Goal: Transaction & Acquisition: Purchase product/service

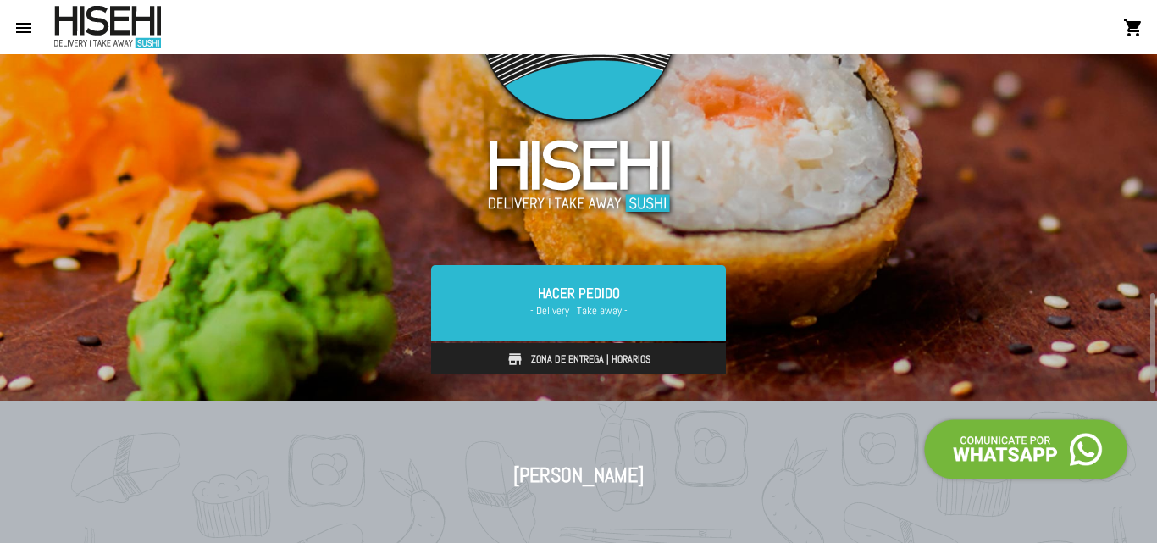
scroll to position [339, 0]
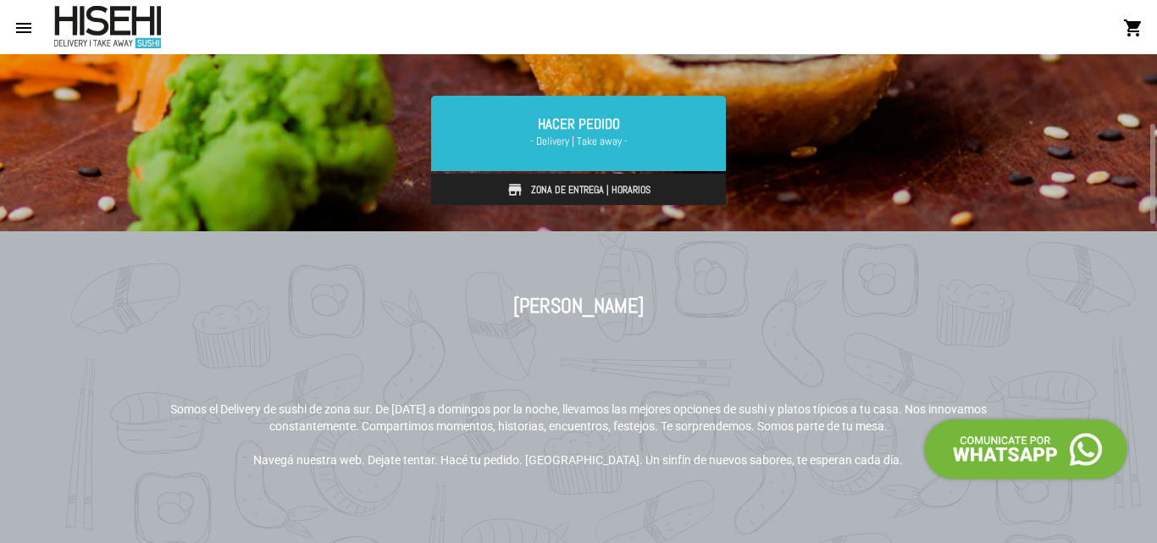
click at [585, 188] on link "Zona de Entrega | Horarios" at bounding box center [578, 190] width 295 height 32
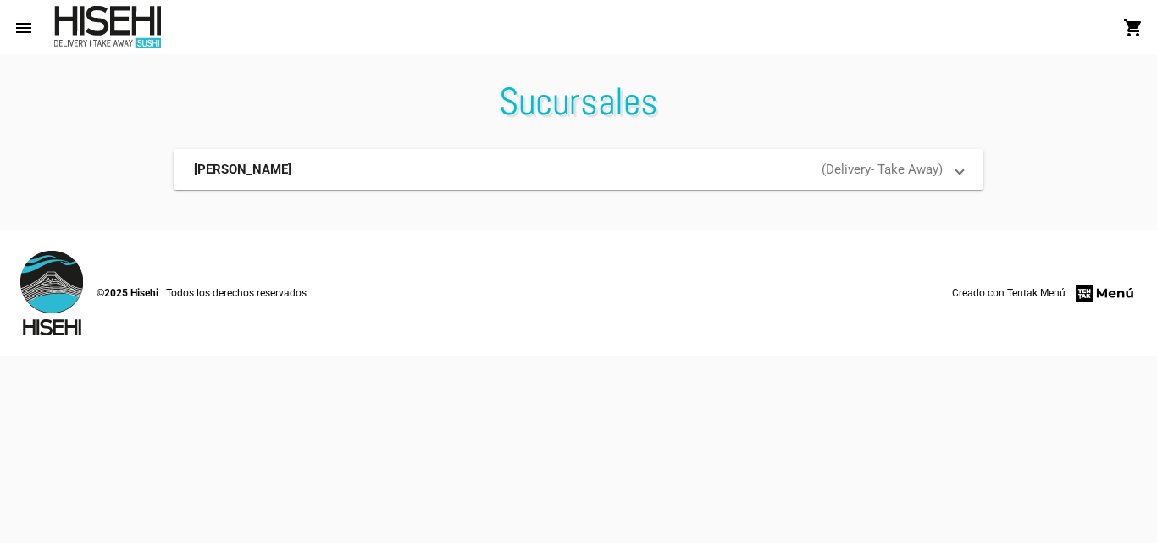
click at [962, 169] on span at bounding box center [959, 169] width 7 height 17
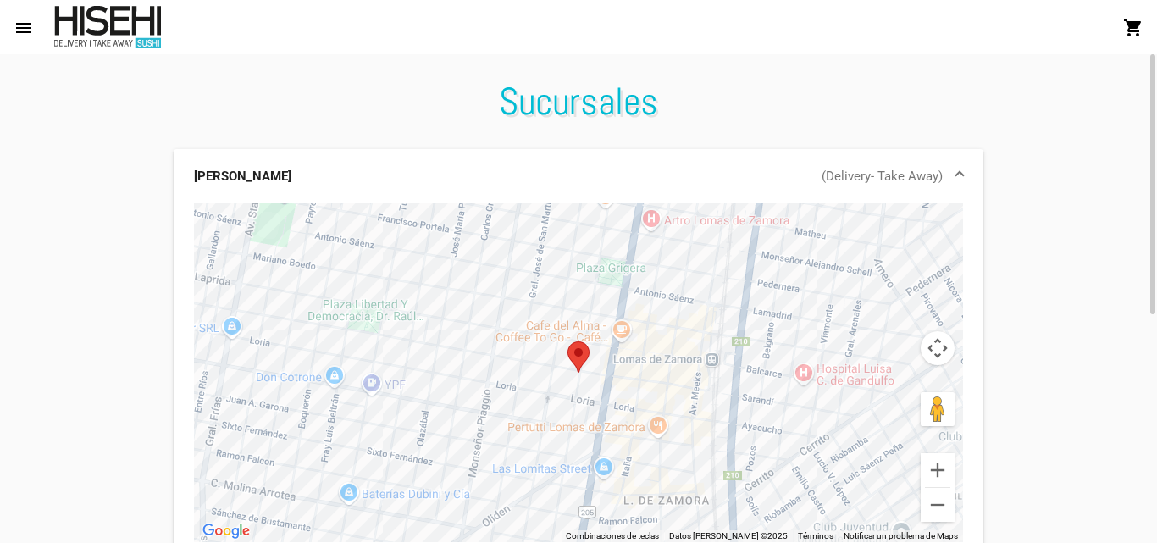
click at [962, 169] on span at bounding box center [959, 176] width 7 height 17
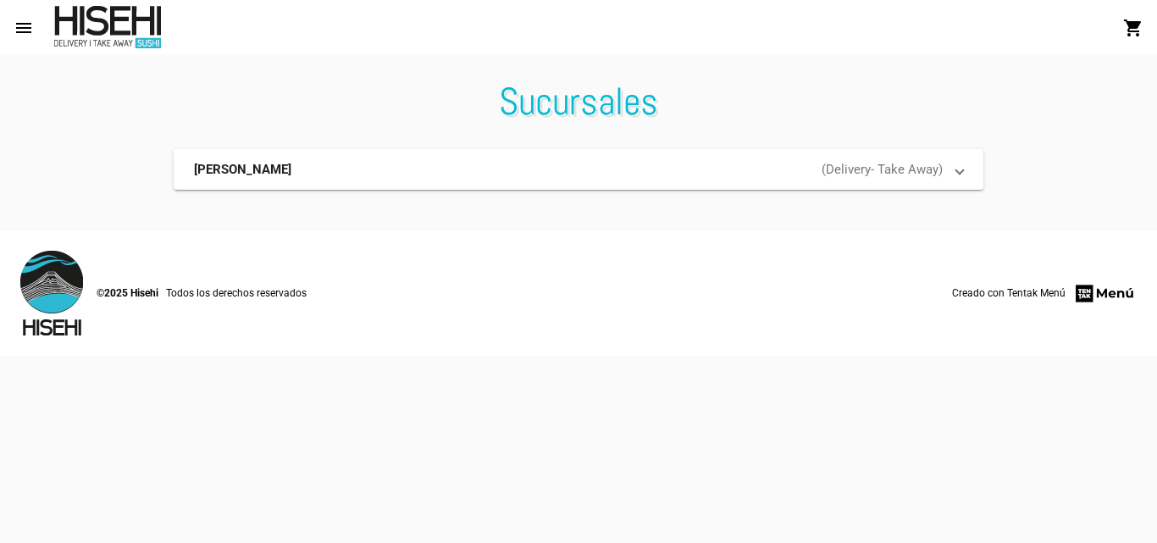
click at [1125, 292] on img at bounding box center [1105, 293] width 64 height 23
click at [957, 168] on span at bounding box center [959, 169] width 7 height 17
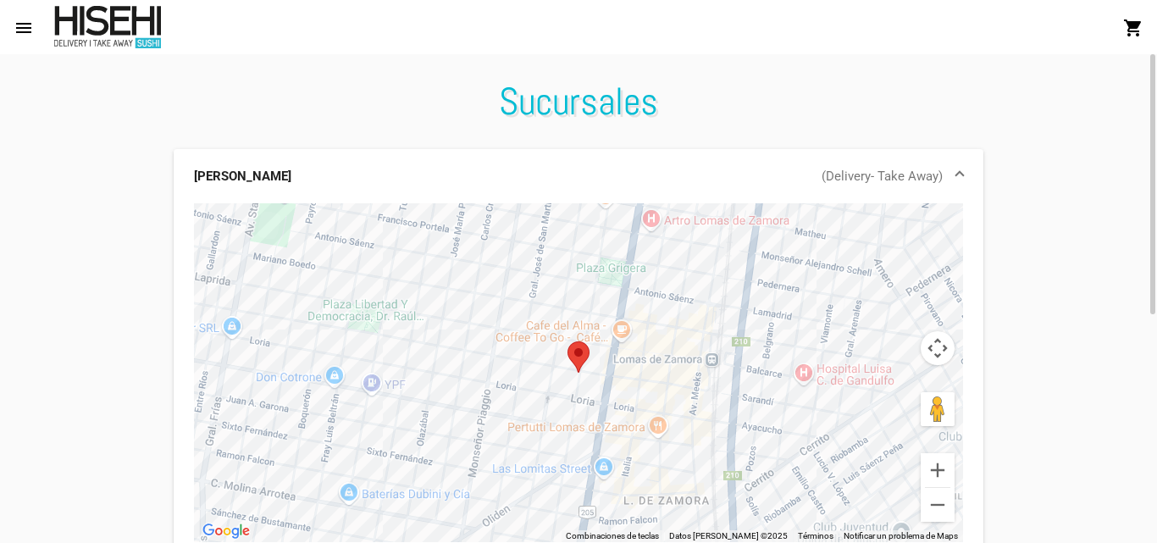
click at [26, 30] on mat-icon "menu" at bounding box center [24, 28] width 20 height 20
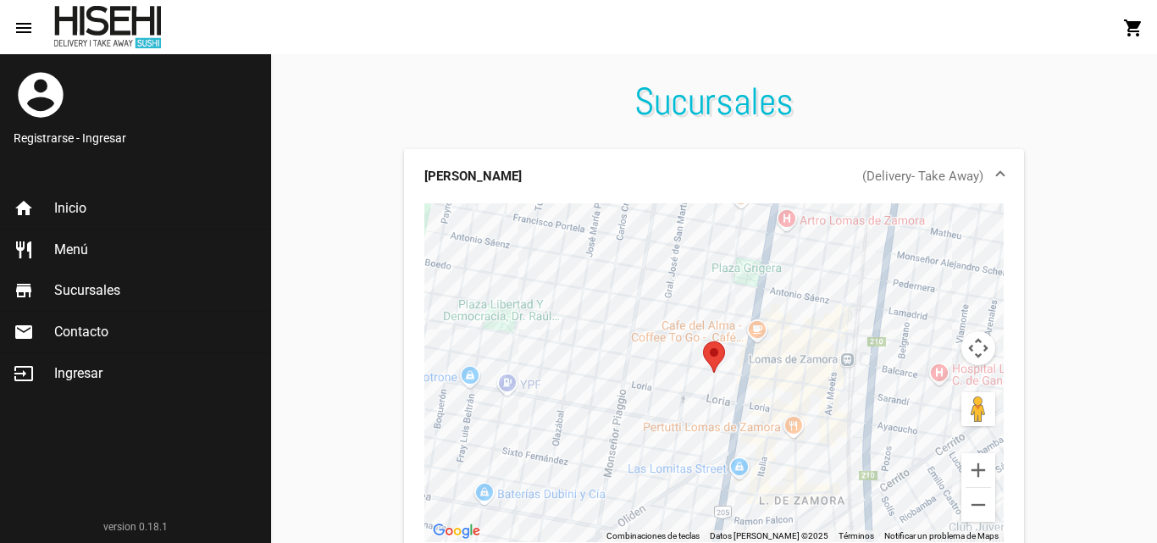
click at [62, 247] on span "Menú" at bounding box center [71, 249] width 34 height 17
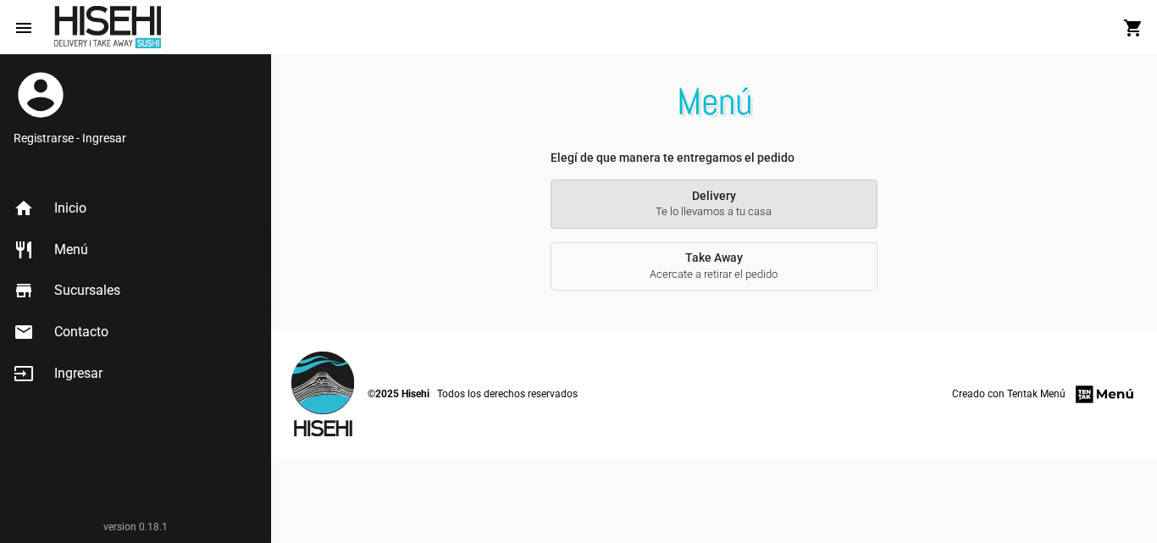
click at [612, 208] on span "Te lo llevamos a tu casa" at bounding box center [714, 211] width 300 height 15
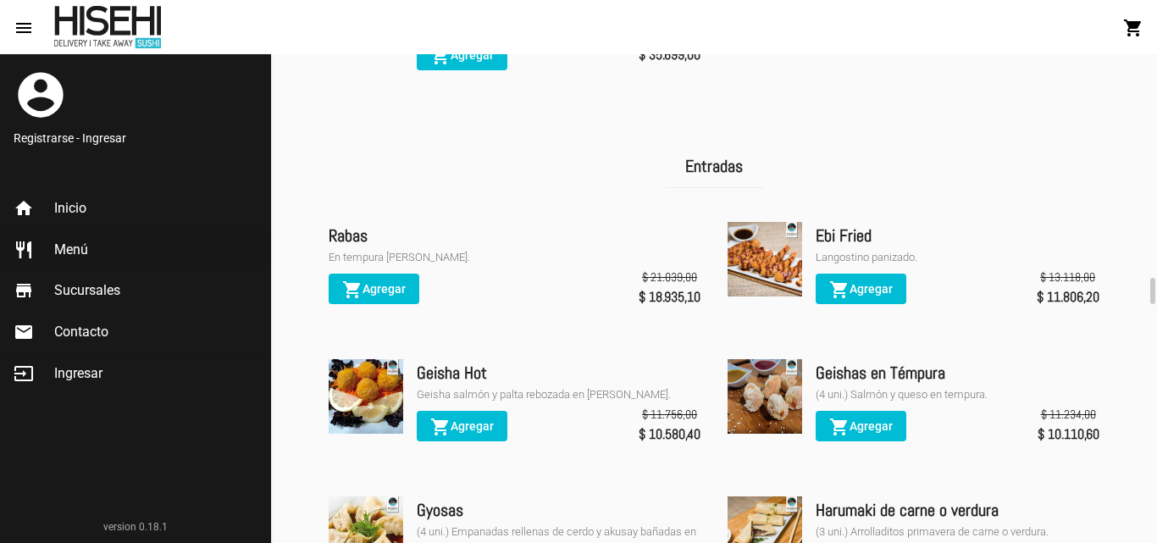
scroll to position [1017, 0]
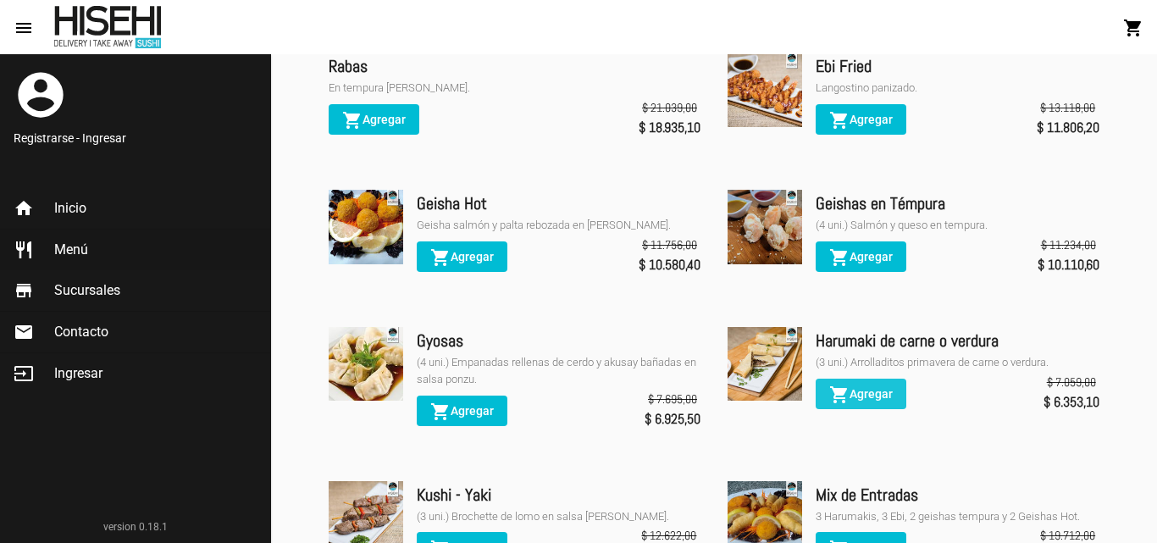
click at [879, 387] on span "shopping_cart Agregar" at bounding box center [861, 394] width 64 height 14
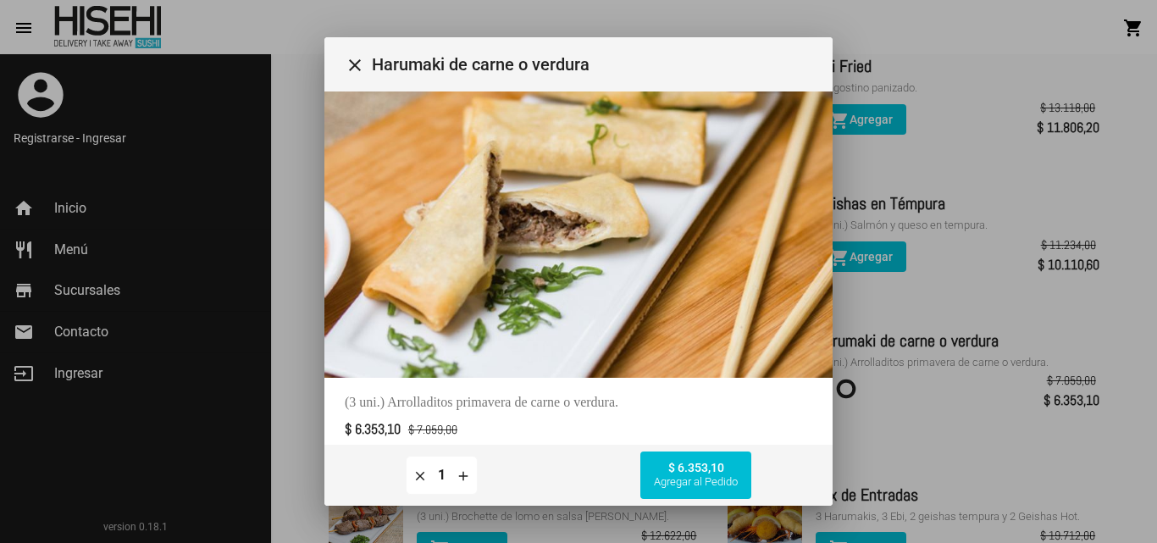
click at [283, 358] on div at bounding box center [578, 271] width 1157 height 543
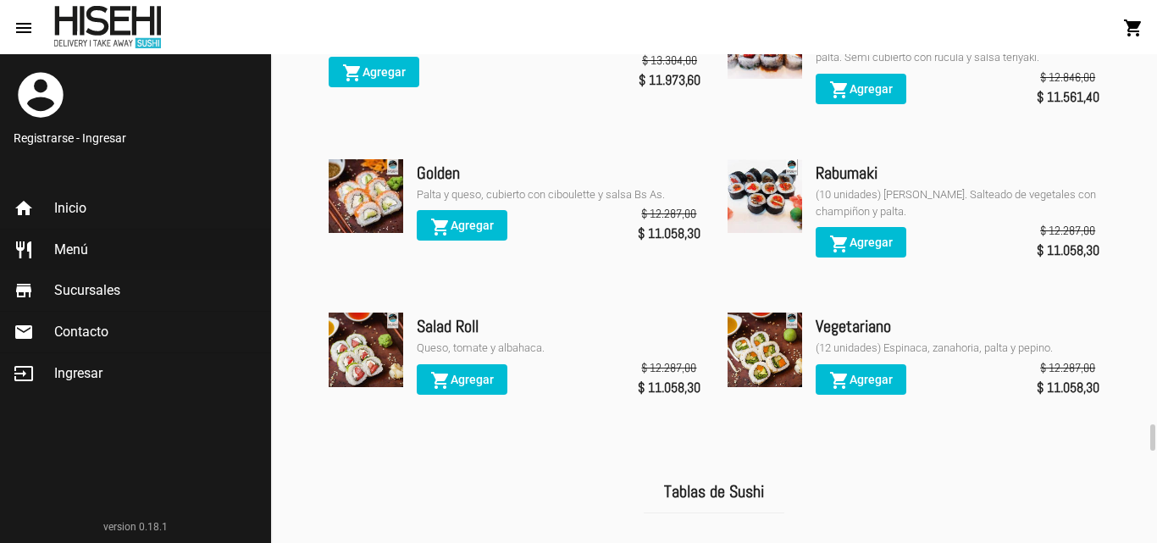
scroll to position [3897, 0]
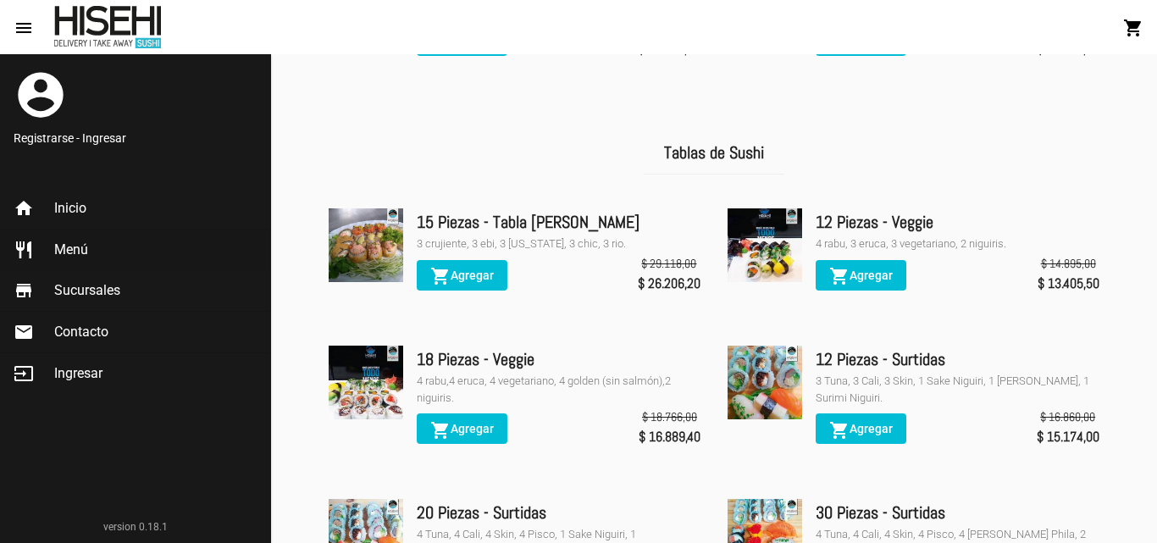
click at [763, 346] on img at bounding box center [765, 383] width 75 height 75
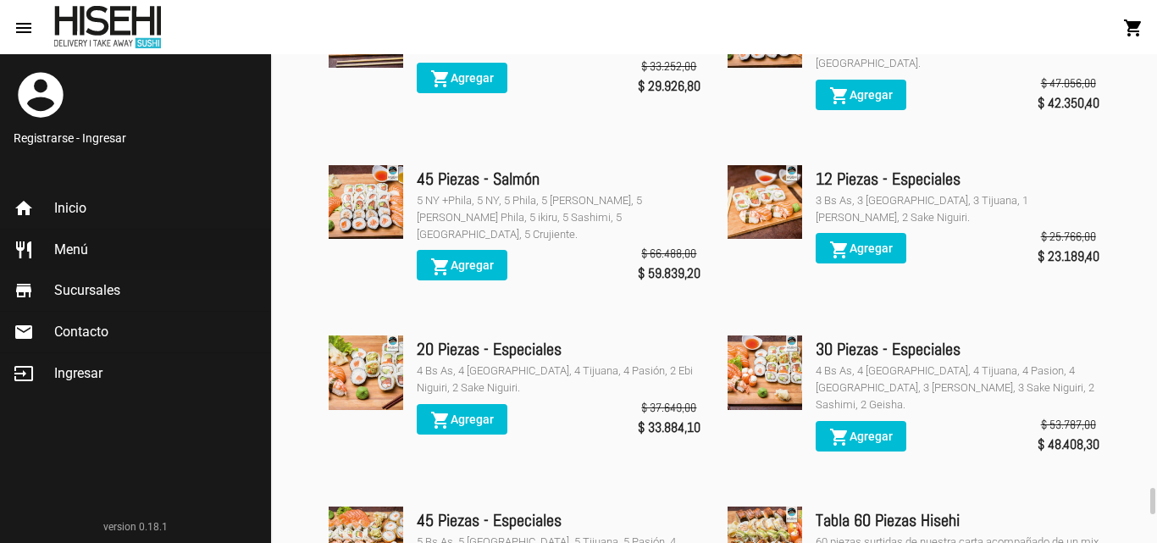
scroll to position [5083, 0]
